Goal: Task Accomplishment & Management: Manage account settings

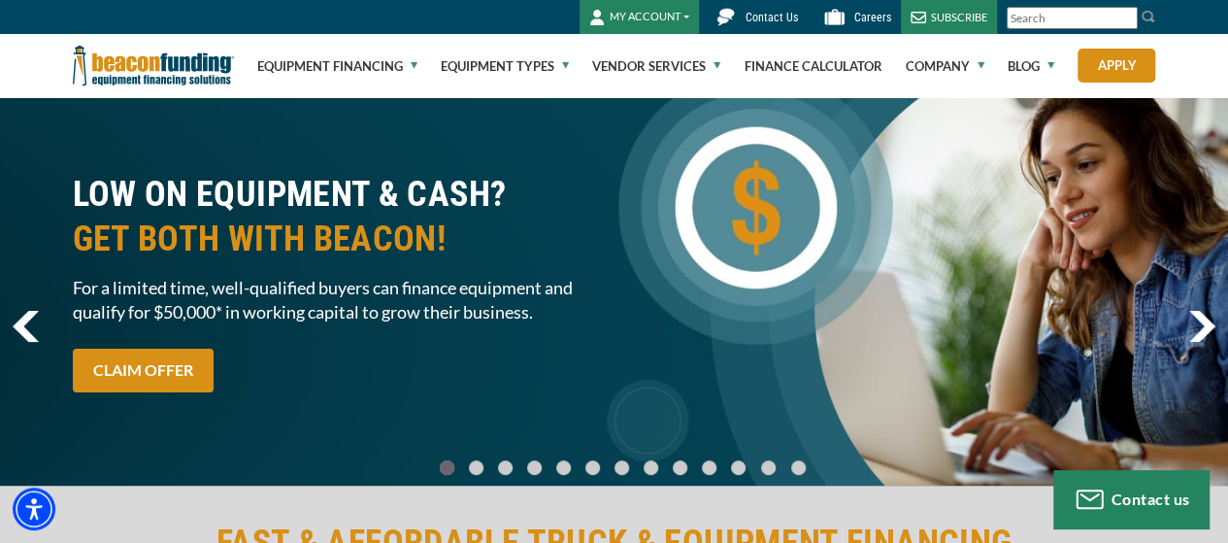
click at [671, 14] on button "MY ACCOUNT" at bounding box center [639, 17] width 119 height 34
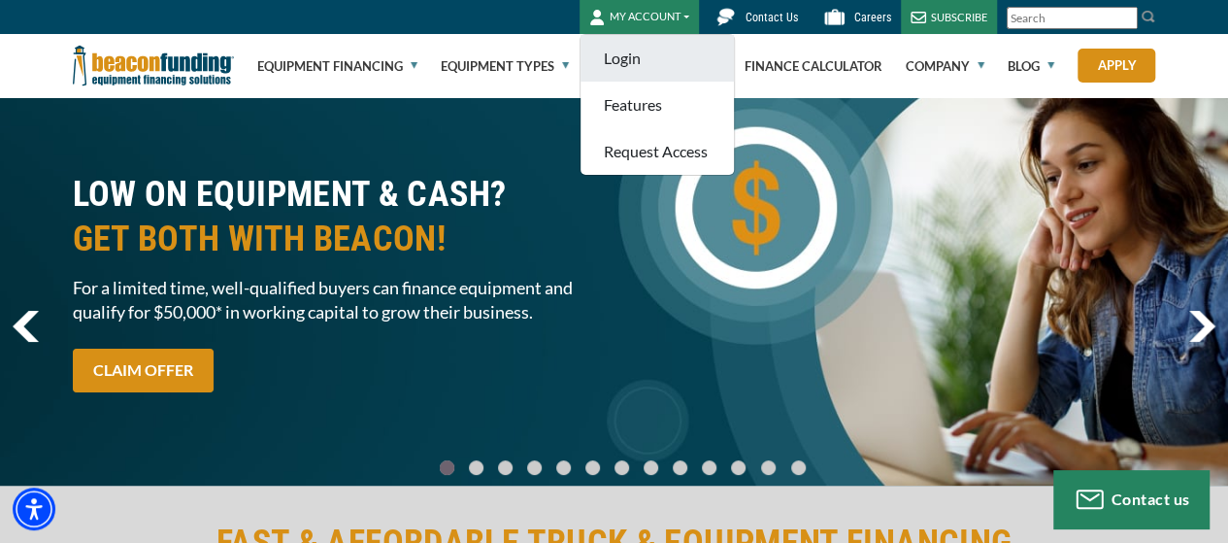
click at [640, 58] on link "Login" at bounding box center [657, 58] width 153 height 47
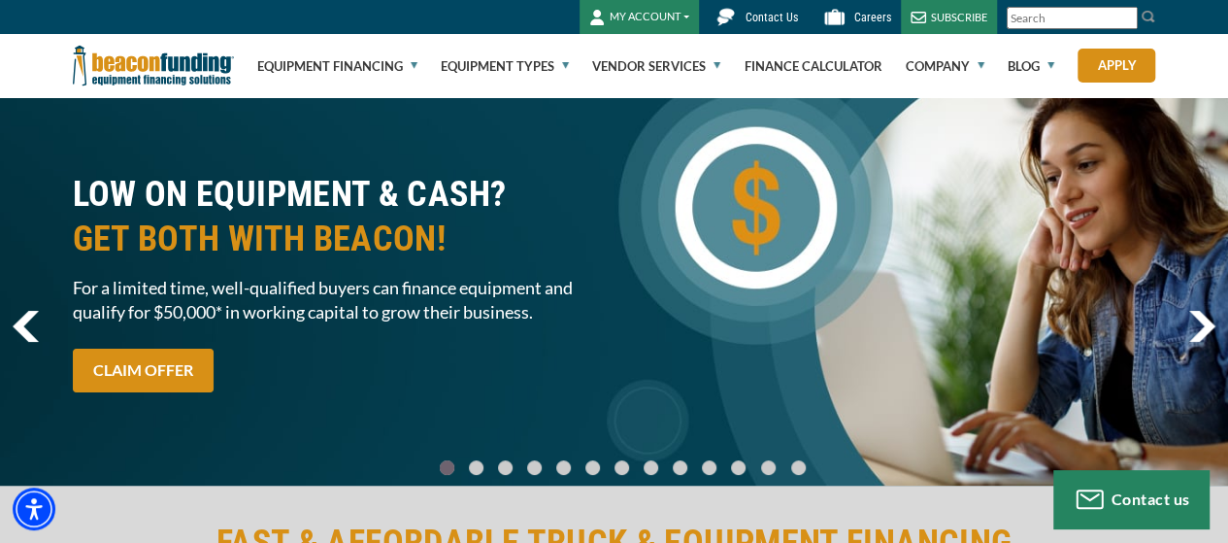
click at [660, 26] on button "MY ACCOUNT" at bounding box center [639, 17] width 119 height 34
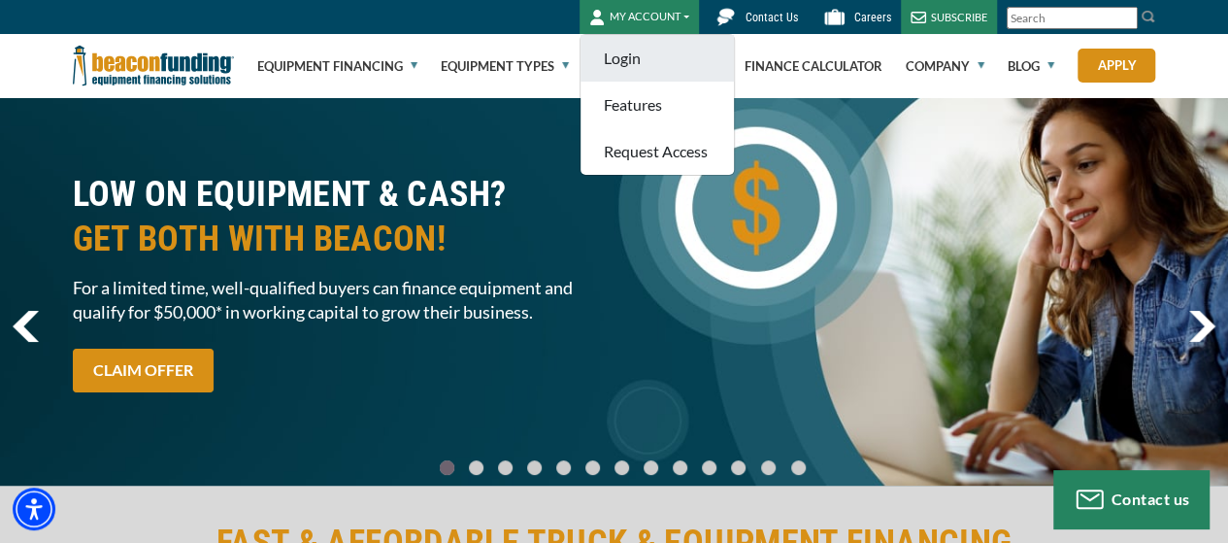
click at [654, 54] on link "Login" at bounding box center [657, 58] width 153 height 47
